Goal: Task Accomplishment & Management: Use online tool/utility

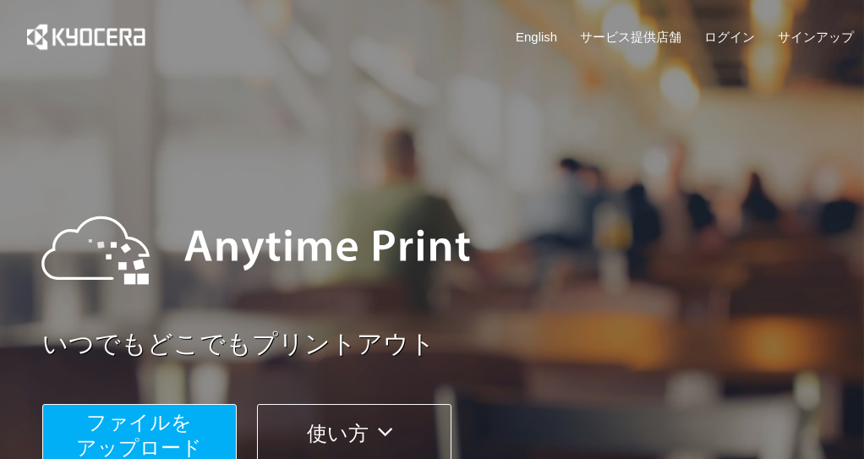
click at [155, 431] on span "ファイルを ​​アップロード" at bounding box center [140, 435] width 126 height 48
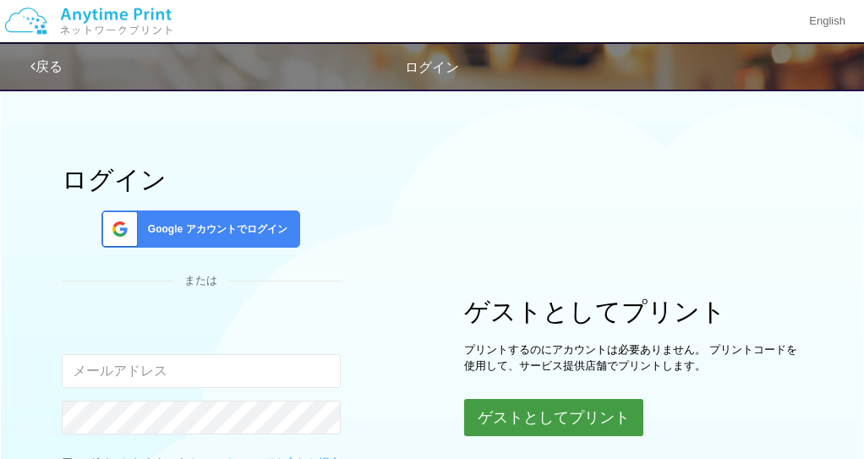
click at [549, 418] on button "ゲストとしてプリント" at bounding box center [553, 417] width 179 height 37
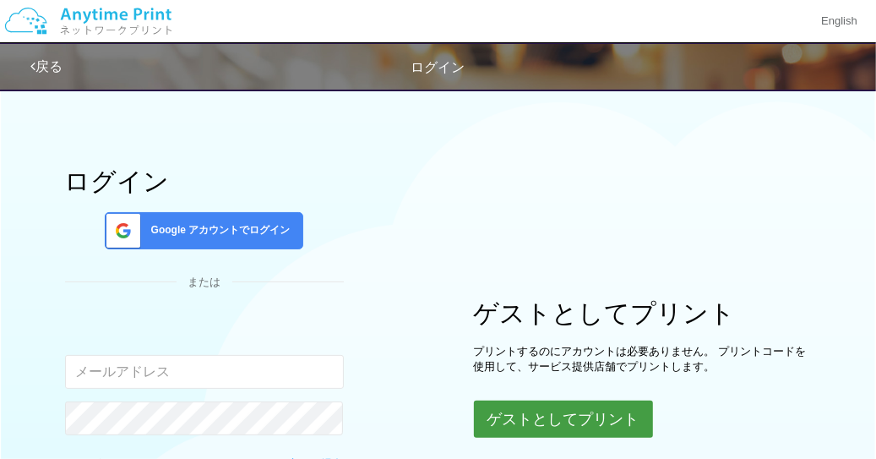
click at [525, 414] on body "English 戻る ログイン ログイン Google アカウントでログイン または 入力されたメールアドレスまたはパスワードが正しくありません。" at bounding box center [438, 334] width 876 height 669
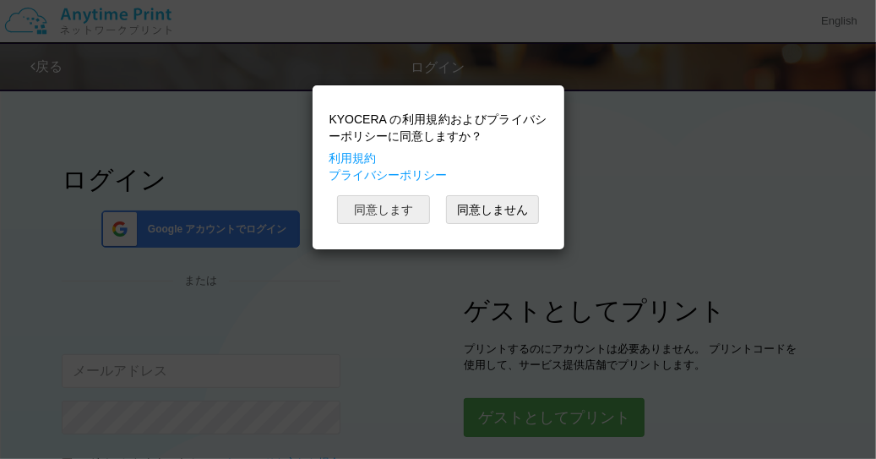
click at [402, 207] on button "同意します" at bounding box center [383, 209] width 93 height 29
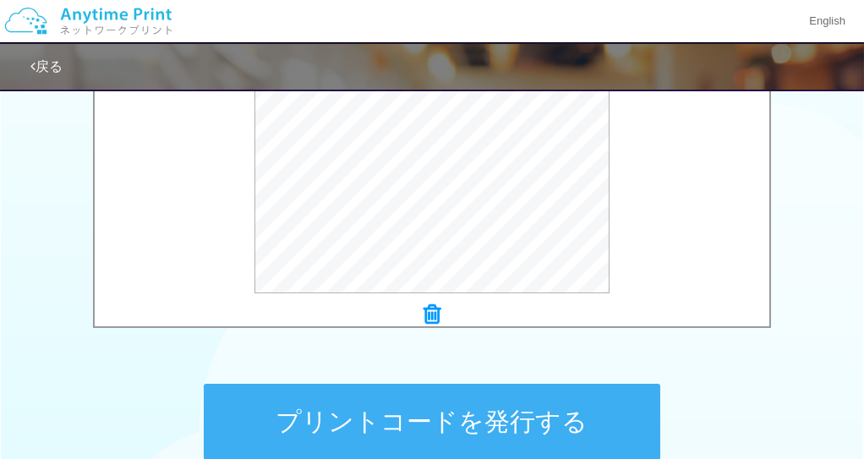
scroll to position [675, 0]
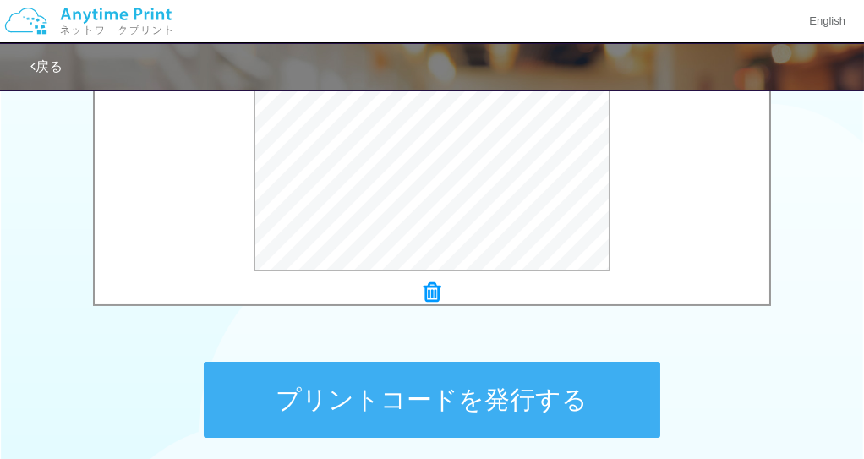
click at [456, 401] on button "プリントコードを発行する" at bounding box center [432, 400] width 456 height 76
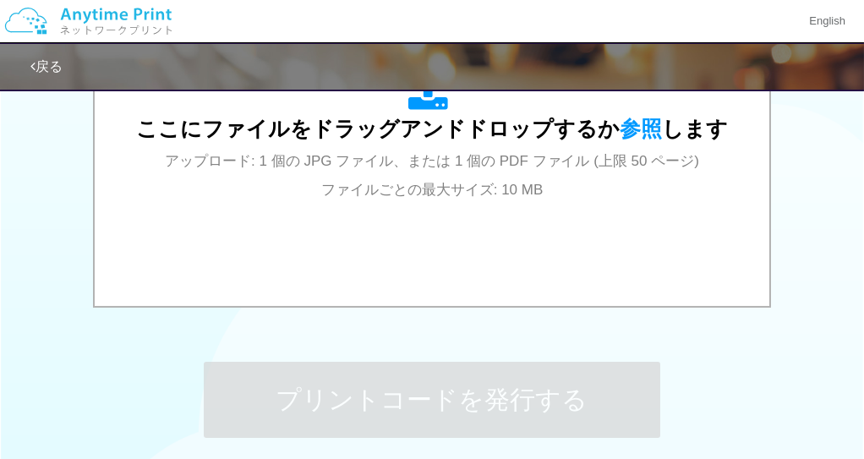
scroll to position [0, 0]
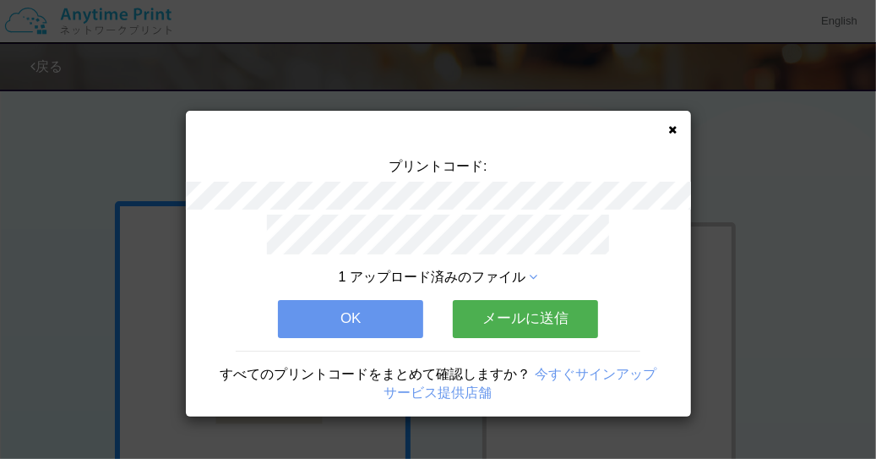
click at [353, 307] on button "OK" at bounding box center [350, 318] width 145 height 37
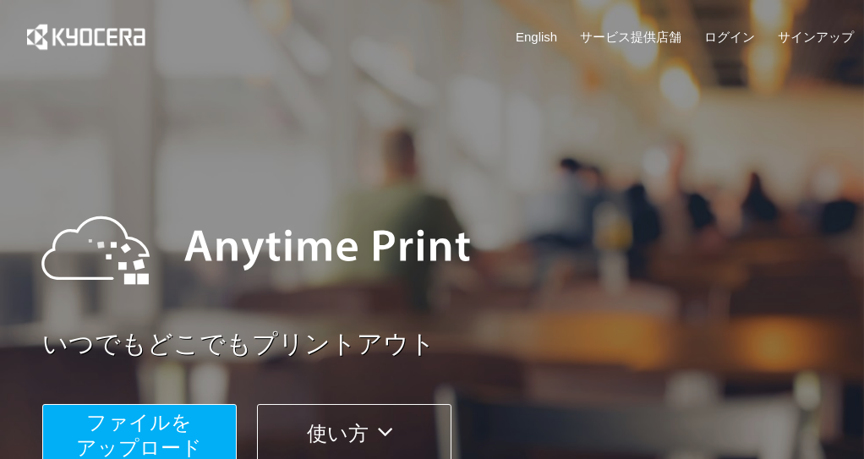
scroll to position [337, 0]
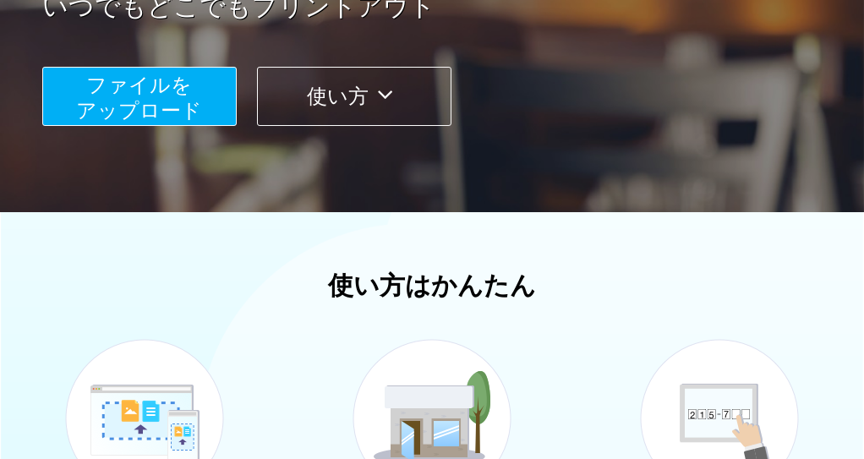
click at [130, 96] on span "ファイルを ​​アップロード" at bounding box center [140, 98] width 126 height 48
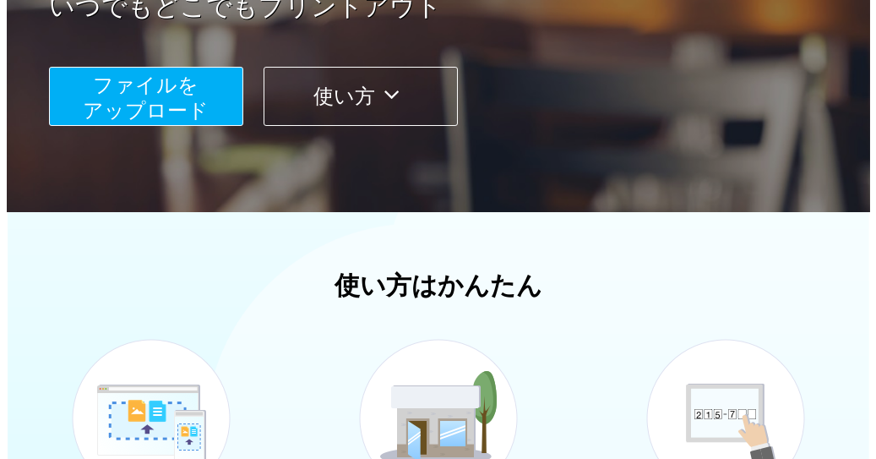
scroll to position [228, 0]
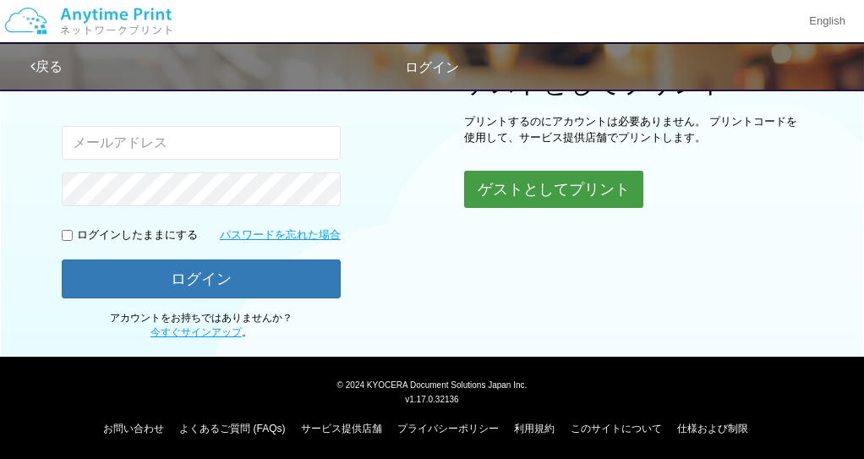
click at [497, 183] on button "ゲストとしてプリント" at bounding box center [553, 189] width 179 height 37
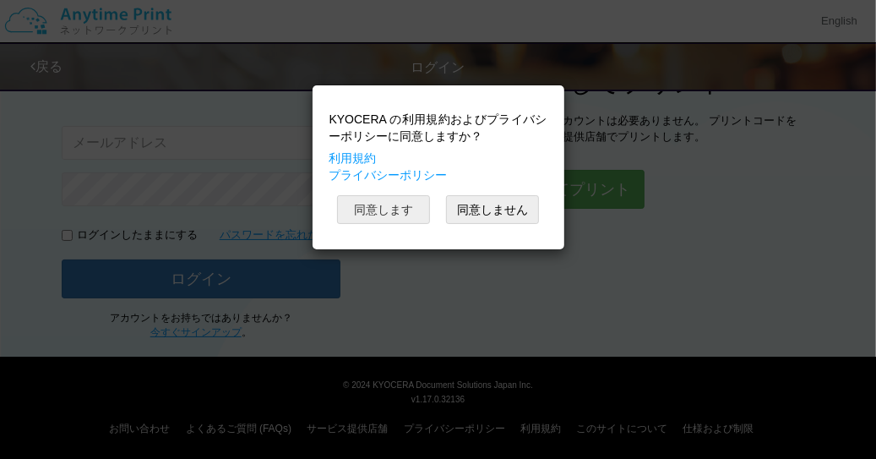
click at [388, 202] on button "同意します" at bounding box center [383, 209] width 93 height 29
